Goal: Task Accomplishment & Management: Use online tool/utility

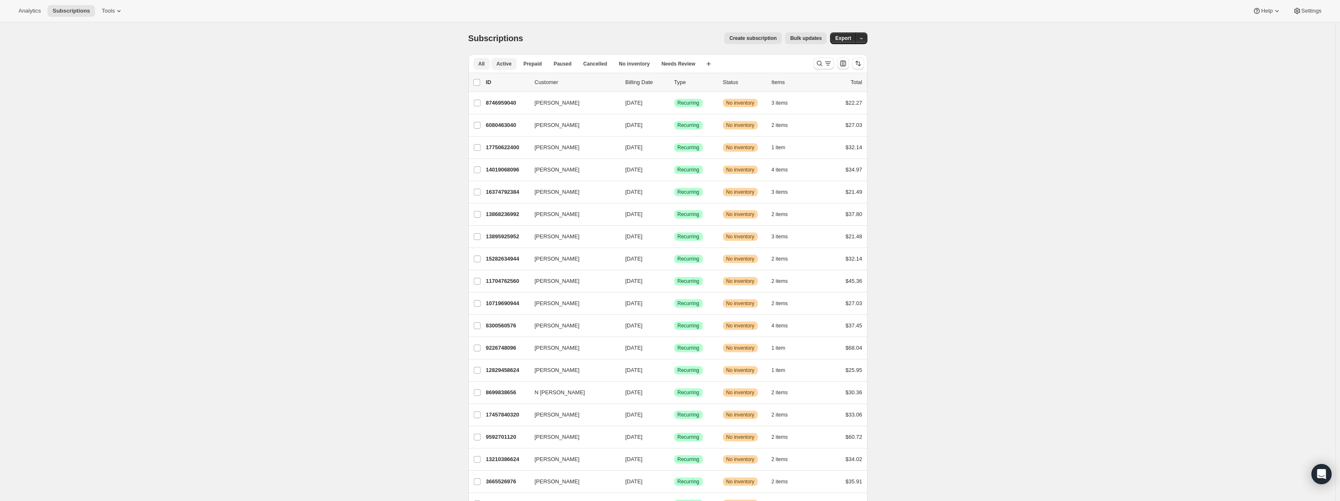
click at [498, 65] on span "Active" at bounding box center [504, 64] width 15 height 7
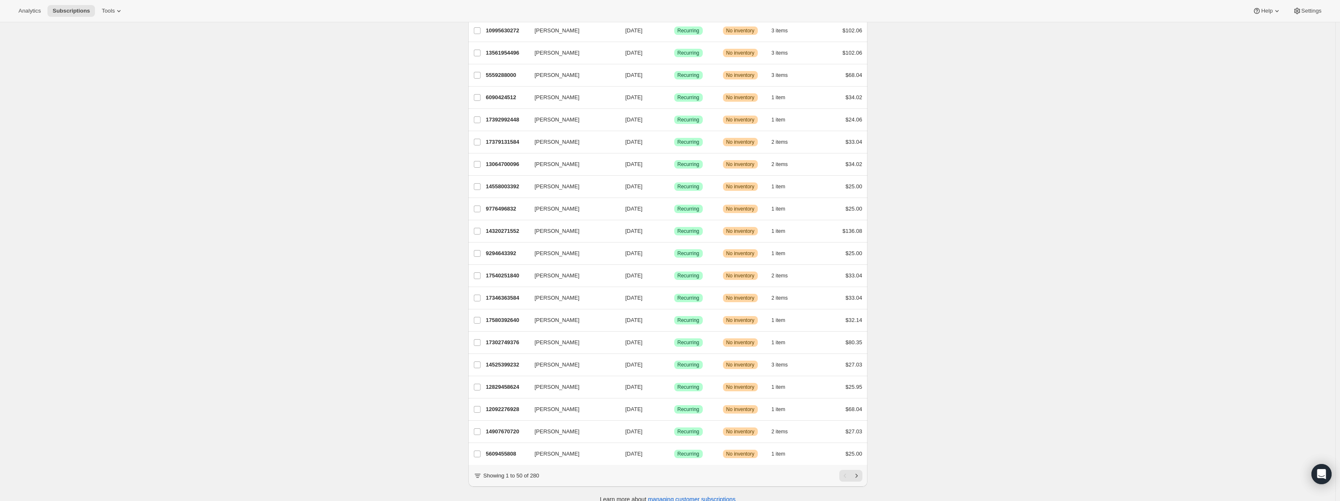
scroll to position [756, 0]
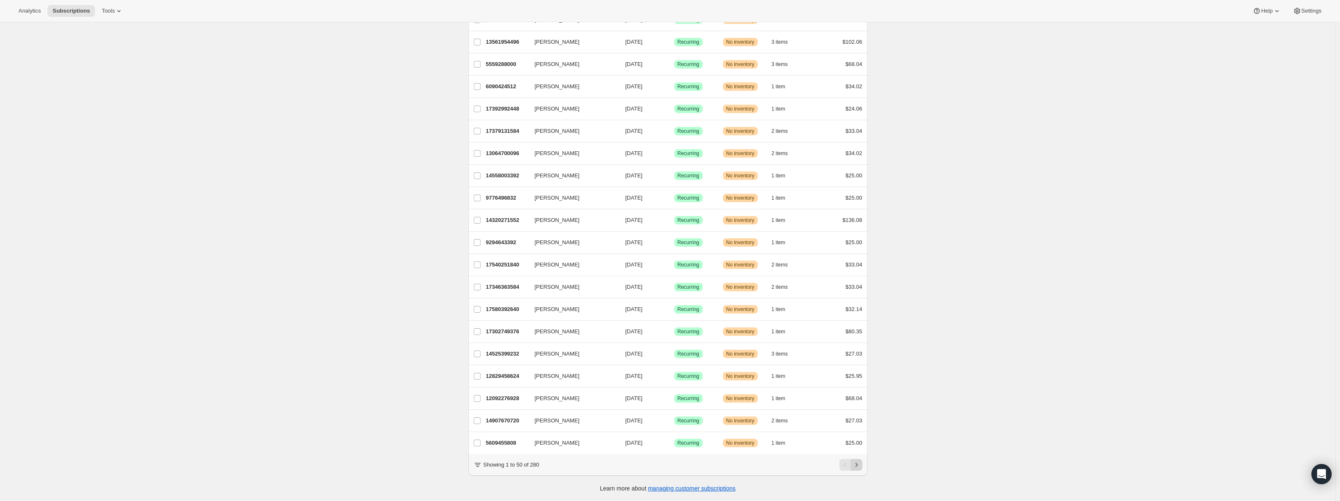
click at [858, 465] on icon "Next" at bounding box center [857, 465] width 8 height 8
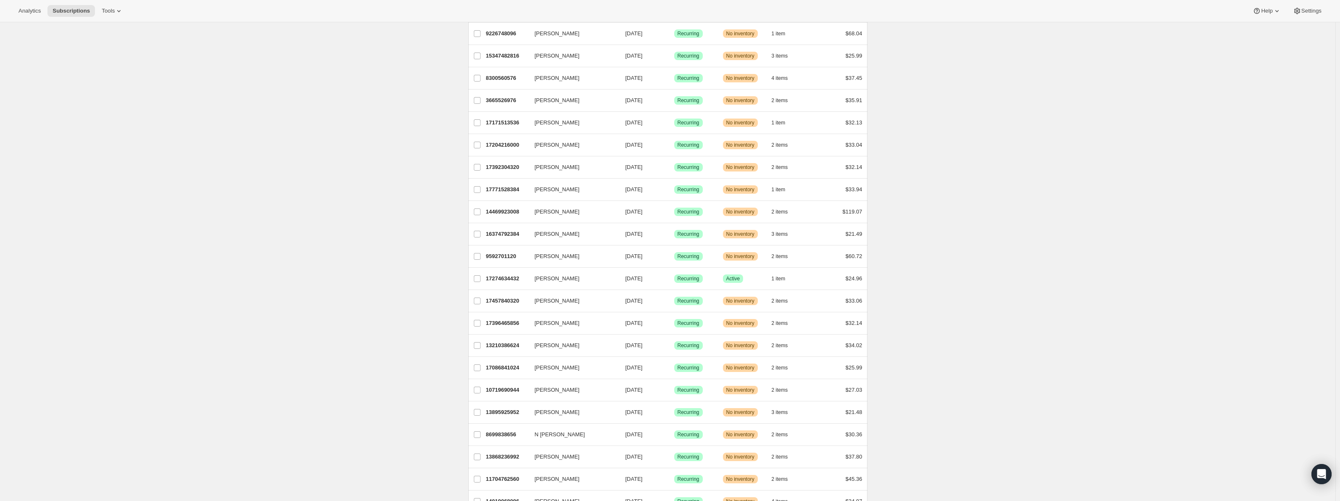
scroll to position [168, 0]
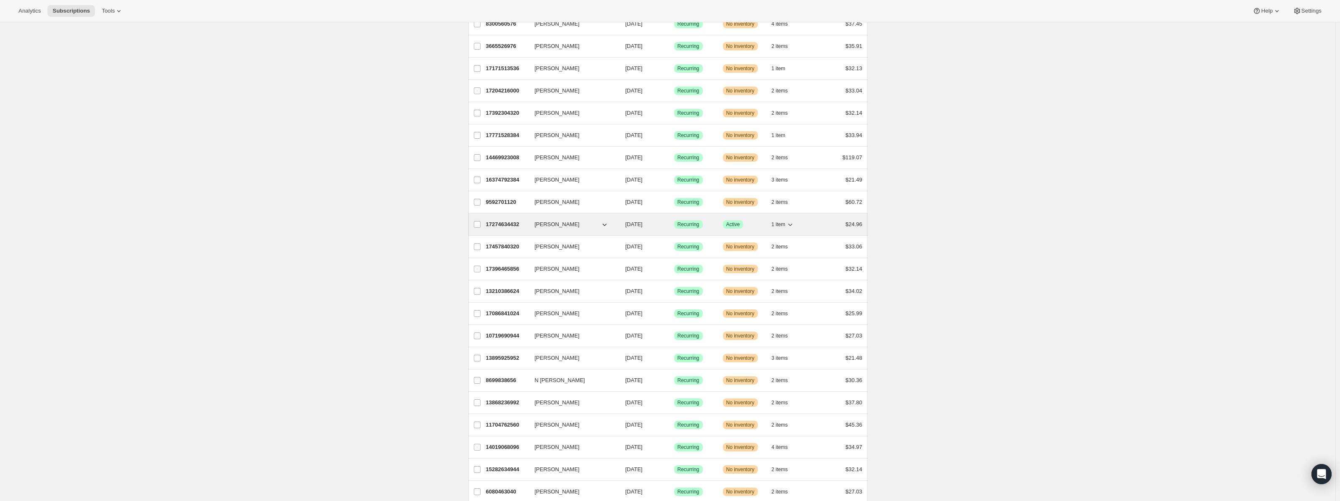
click at [547, 227] on span "[PERSON_NAME]" at bounding box center [557, 224] width 45 height 8
click at [509, 224] on p "17274634432" at bounding box center [507, 224] width 42 height 8
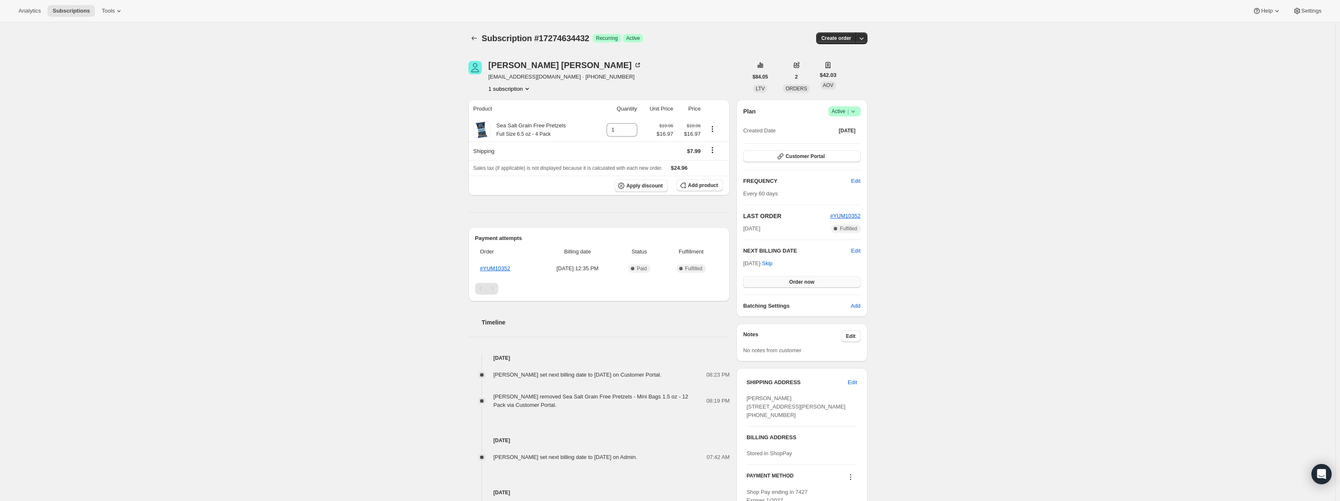
click at [784, 284] on button "Order now" at bounding box center [801, 282] width 117 height 12
click at [784, 284] on button "Click to confirm" at bounding box center [801, 282] width 117 height 12
click at [479, 35] on icon "Subscriptions" at bounding box center [474, 38] width 8 height 8
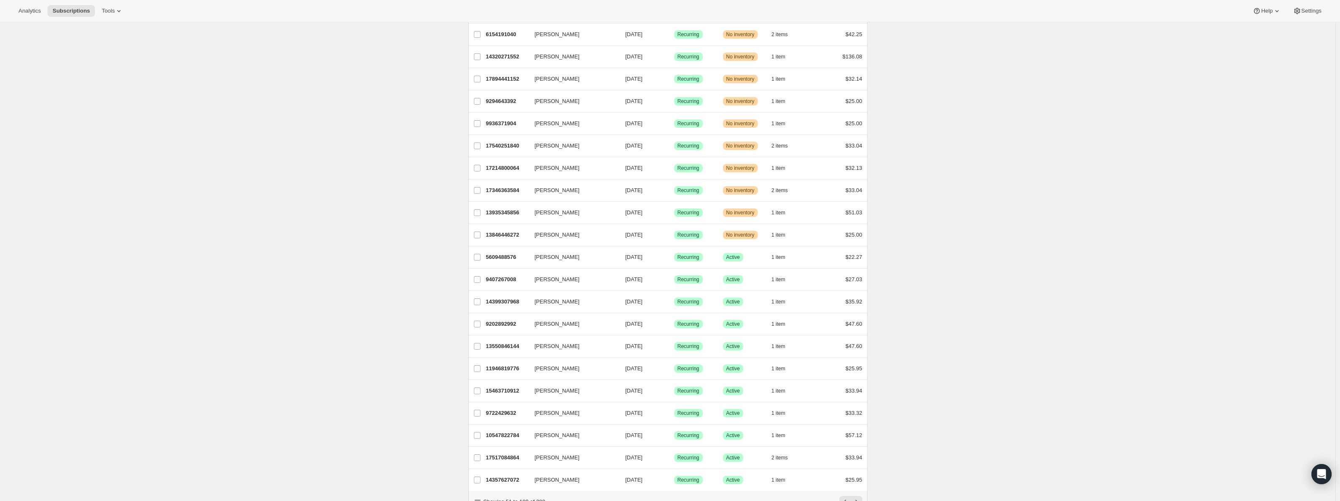
scroll to position [756, 0]
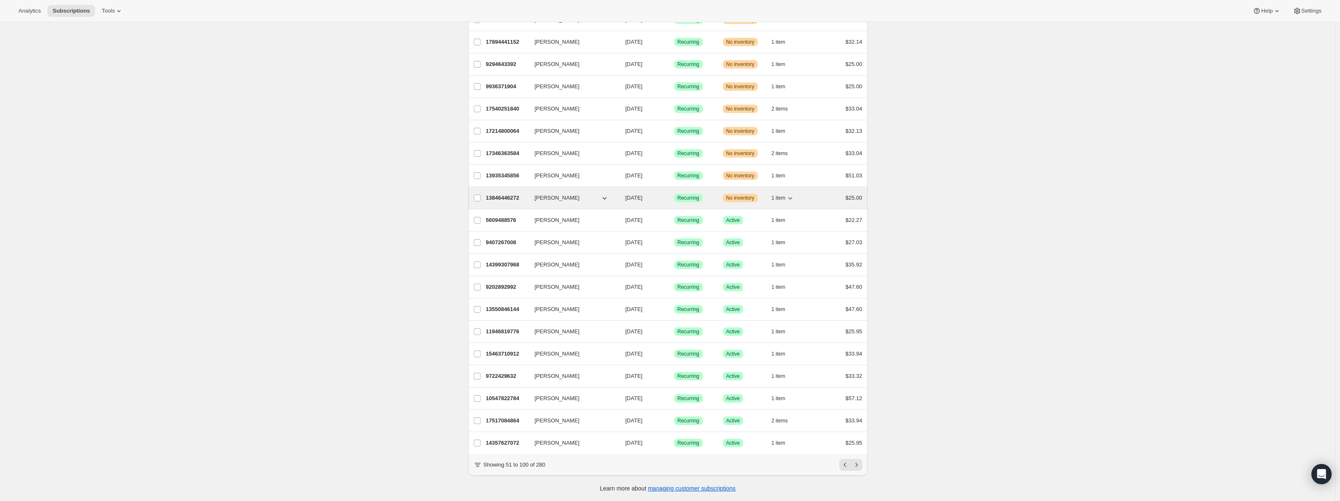
click at [506, 194] on p "13846446272" at bounding box center [507, 198] width 42 height 8
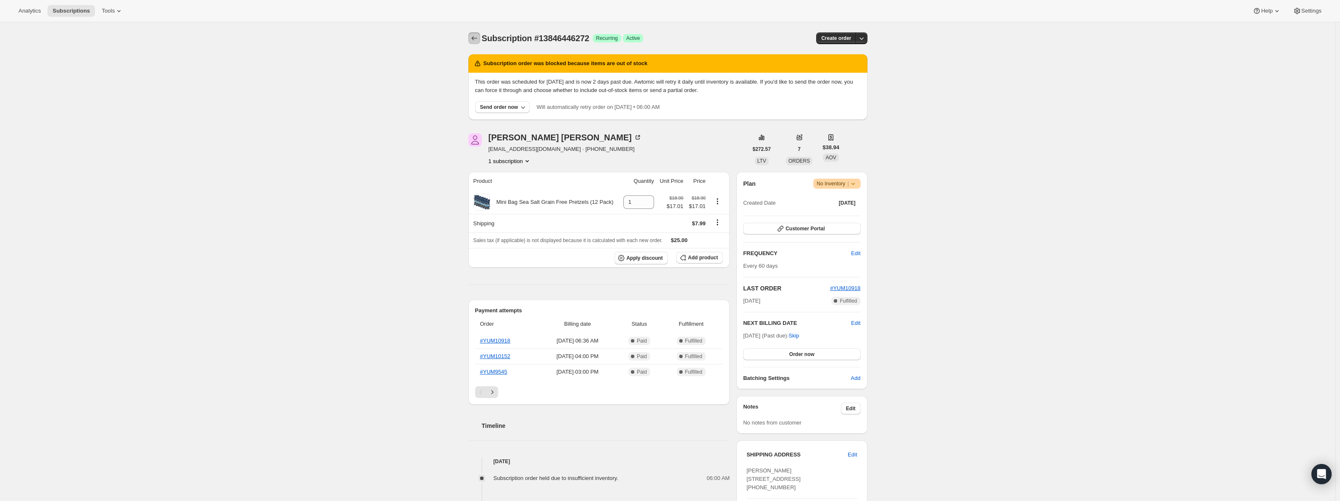
click at [476, 34] on button "Subscriptions" at bounding box center [475, 38] width 12 height 12
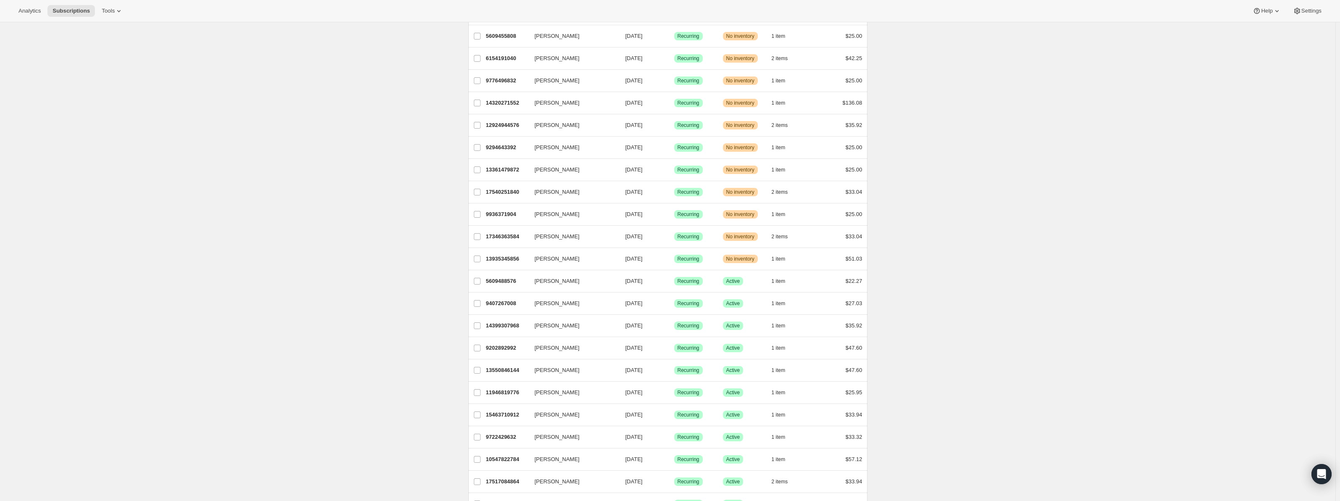
scroll to position [758, 0]
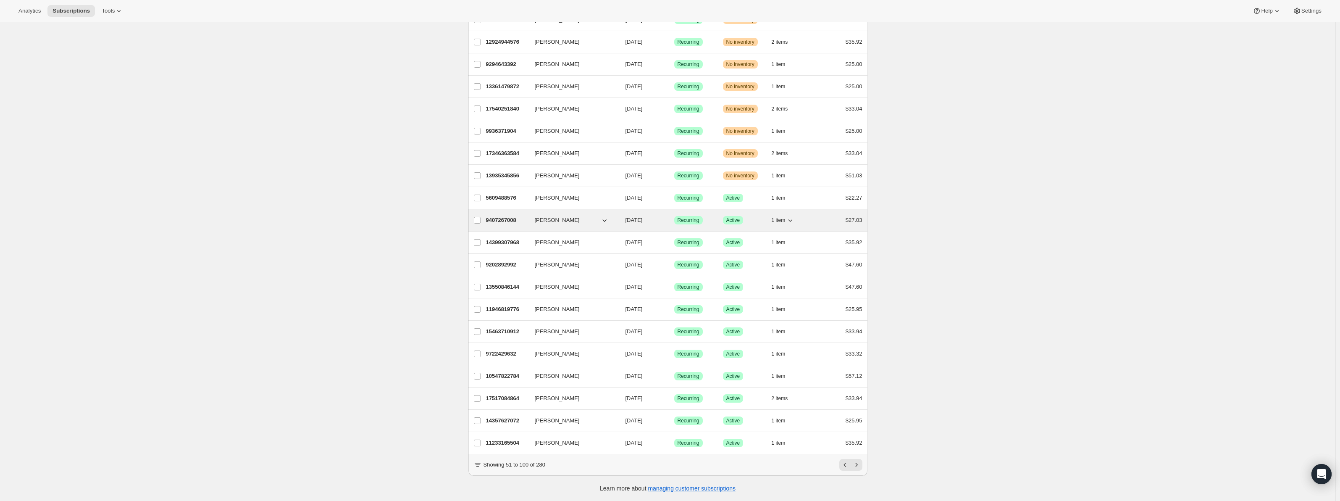
click at [503, 216] on p "9407267008" at bounding box center [507, 220] width 42 height 8
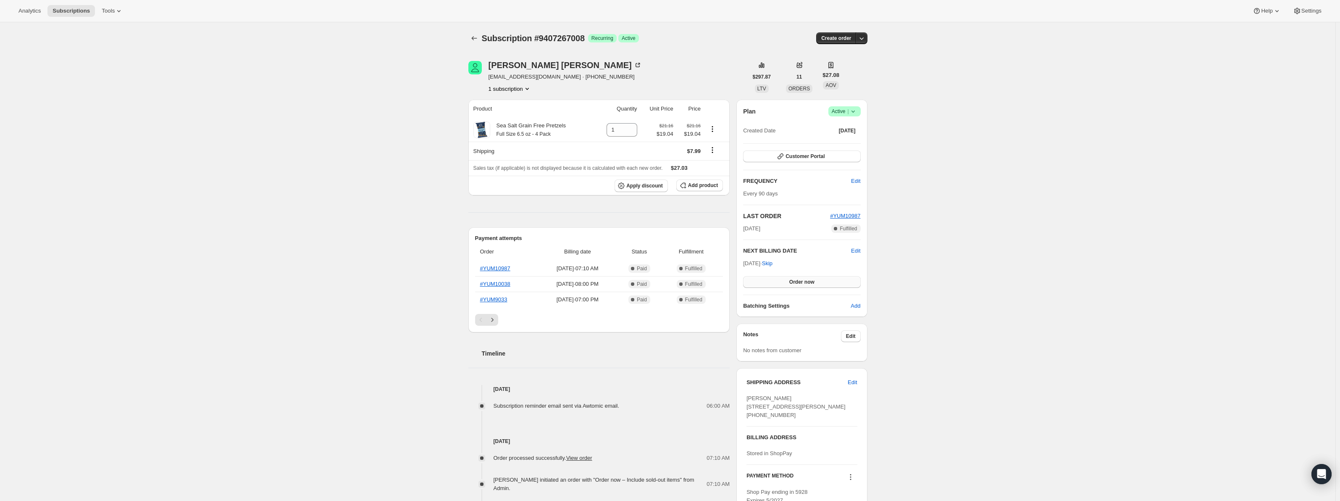
click at [773, 284] on button "Order now" at bounding box center [801, 282] width 117 height 12
click at [773, 284] on button "Click to confirm" at bounding box center [801, 282] width 117 height 12
click at [467, 32] on div "Subscription #9407267008. This page is ready Subscription #9407267008 Success R…" at bounding box center [667, 391] width 419 height 738
click at [478, 34] on button "Subscriptions" at bounding box center [475, 38] width 12 height 12
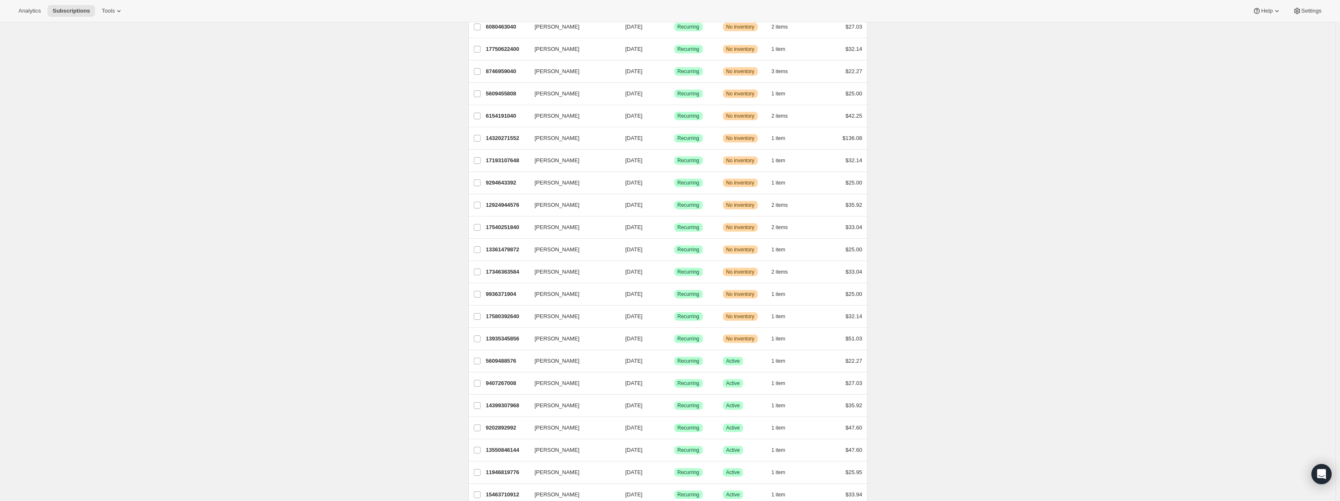
scroll to position [758, 0]
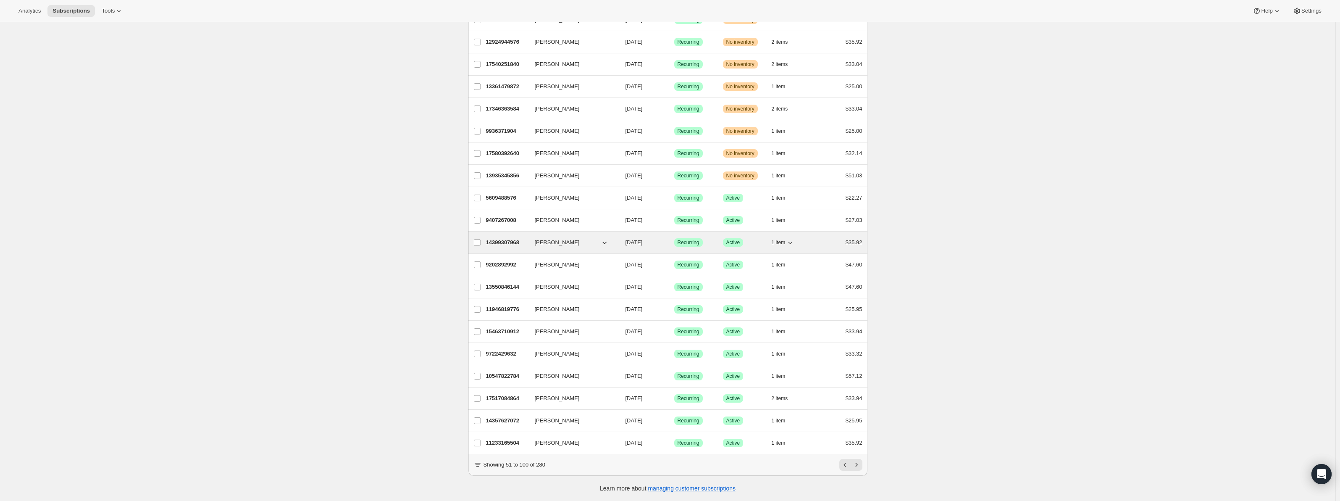
click at [504, 237] on div "14399307968 [PERSON_NAME] [DATE] Success Recurring Success Active 1 item $35.92" at bounding box center [674, 243] width 377 height 12
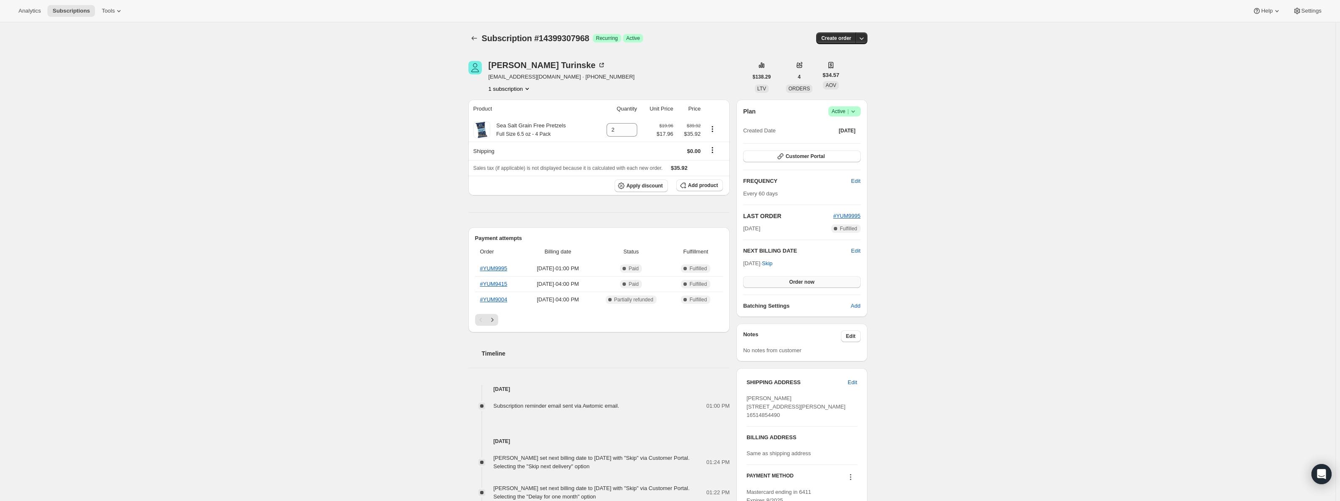
click at [815, 283] on span "Order now" at bounding box center [802, 282] width 25 height 7
click at [816, 283] on span "Click to confirm" at bounding box center [802, 282] width 38 height 7
click at [816, 283] on div "Loading Order now" at bounding box center [801, 282] width 117 height 12
click at [479, 34] on icon "Subscriptions" at bounding box center [474, 38] width 8 height 8
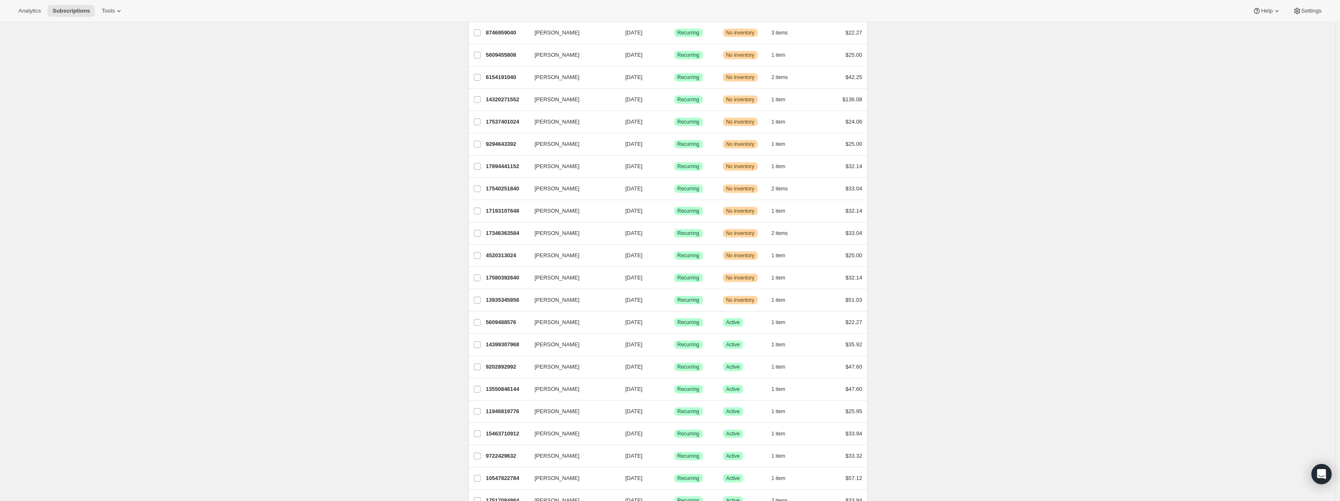
scroll to position [758, 0]
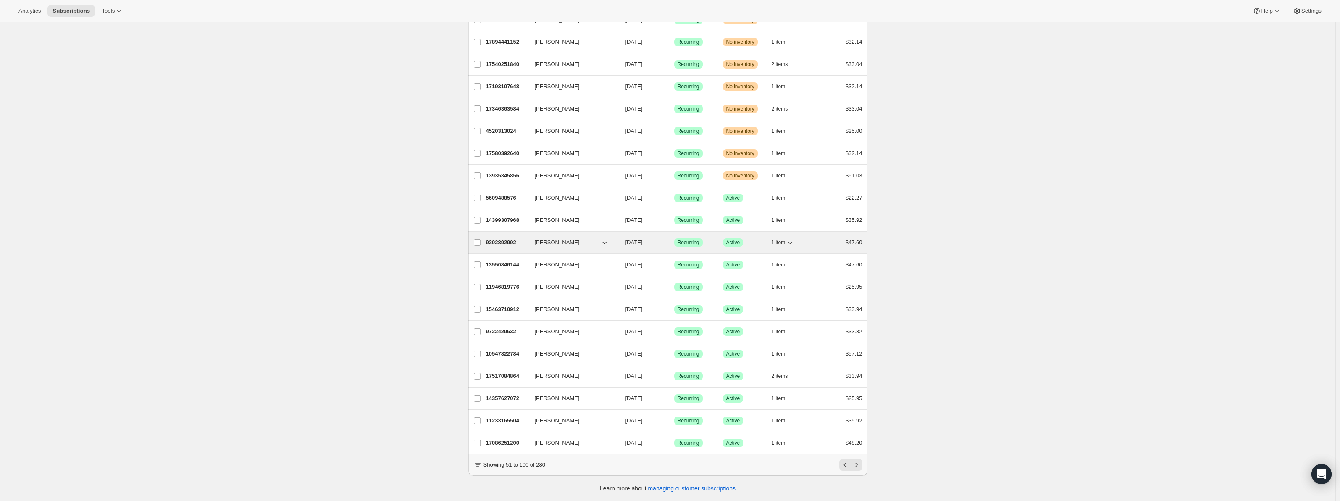
click at [503, 238] on p "9202892992" at bounding box center [507, 242] width 42 height 8
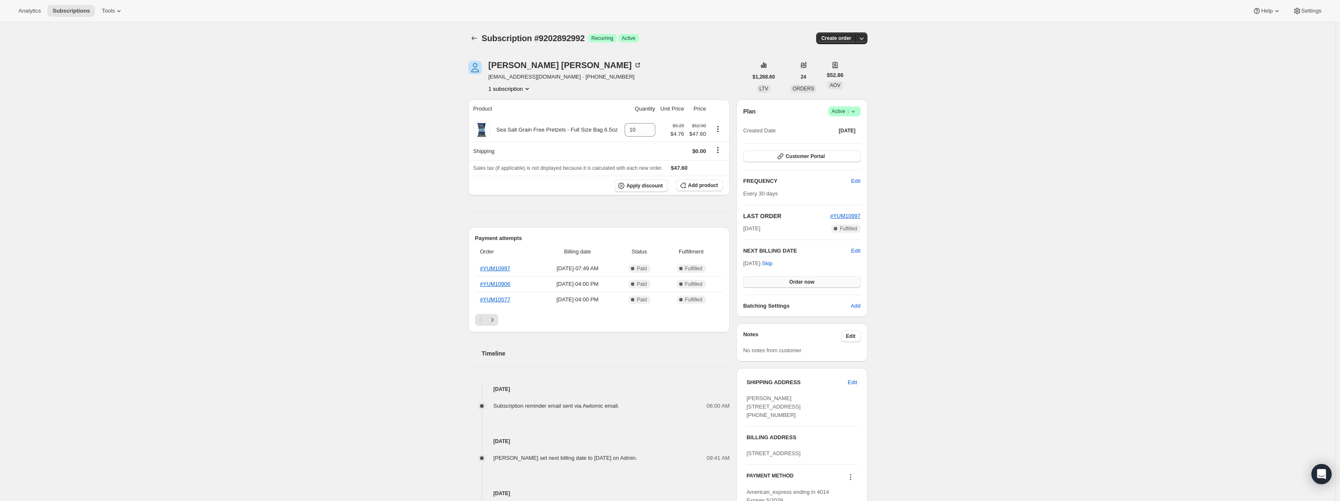
click at [804, 283] on span "Order now" at bounding box center [802, 282] width 25 height 7
click at [804, 283] on span "Click to confirm" at bounding box center [802, 282] width 38 height 7
click at [474, 33] on button "Subscriptions" at bounding box center [475, 38] width 12 height 12
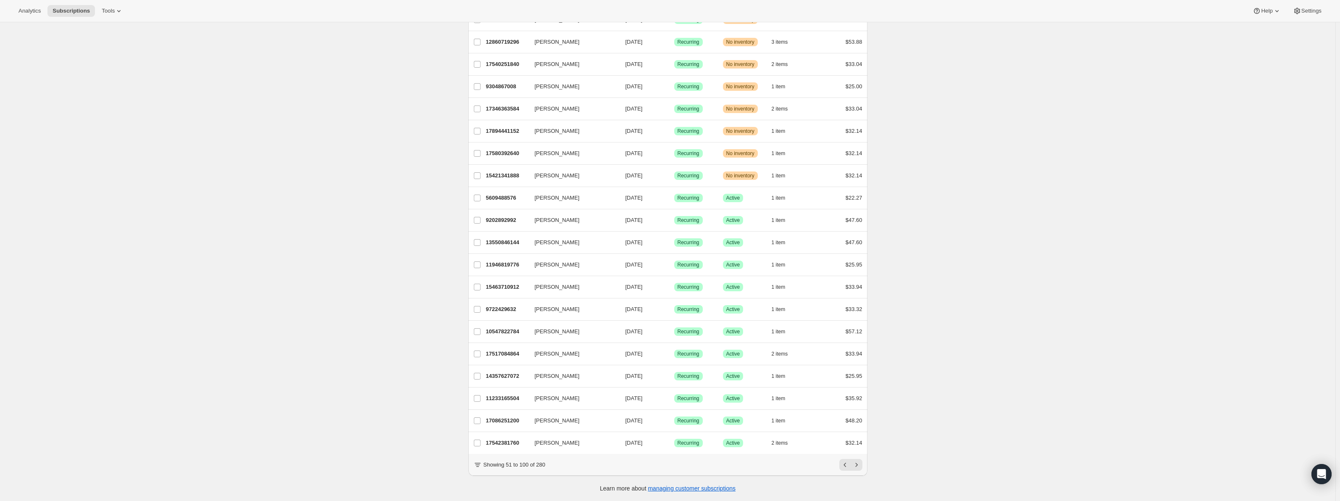
scroll to position [758, 0]
click at [498, 238] on p "13550846144" at bounding box center [507, 242] width 42 height 8
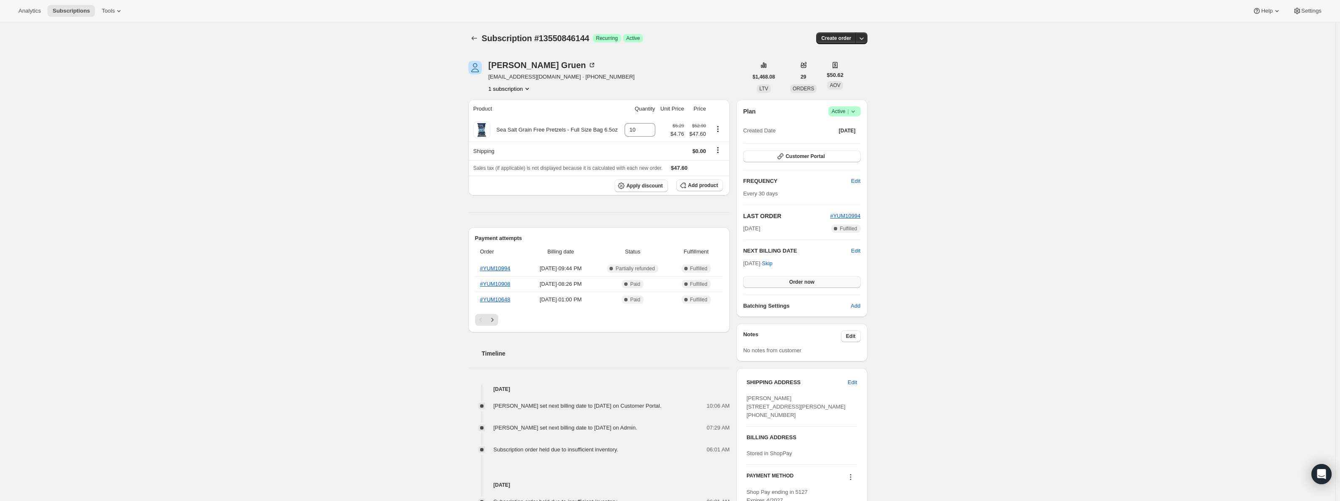
click at [807, 284] on span "Order now" at bounding box center [802, 282] width 25 height 7
click at [807, 284] on span "Click to confirm" at bounding box center [802, 282] width 38 height 7
click at [477, 40] on icon "Subscriptions" at bounding box center [474, 38] width 8 height 8
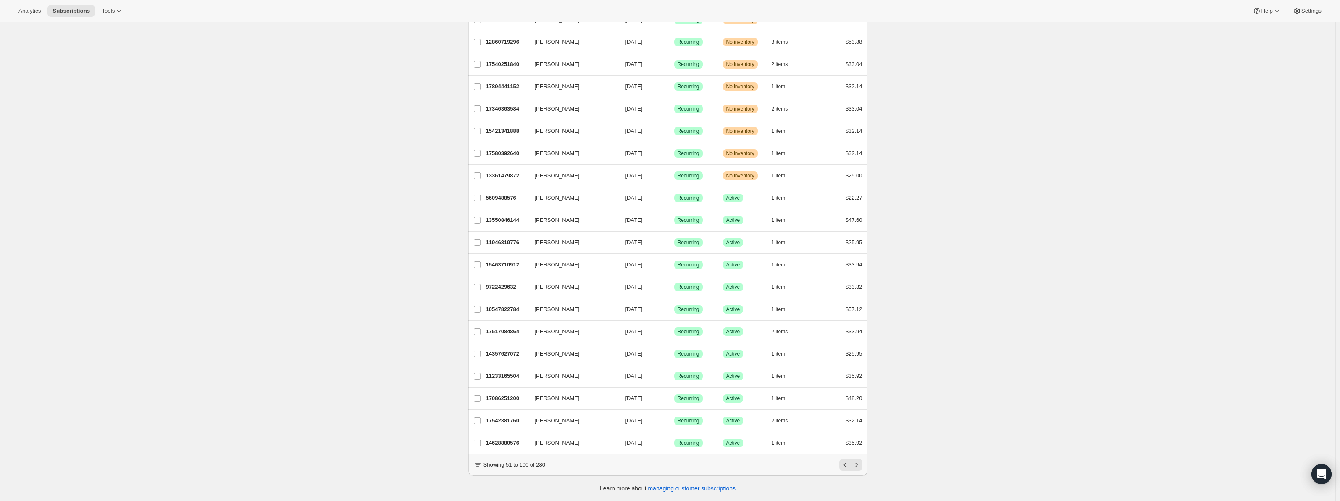
scroll to position [758, 0]
